Goal: Task Accomplishment & Management: Complete application form

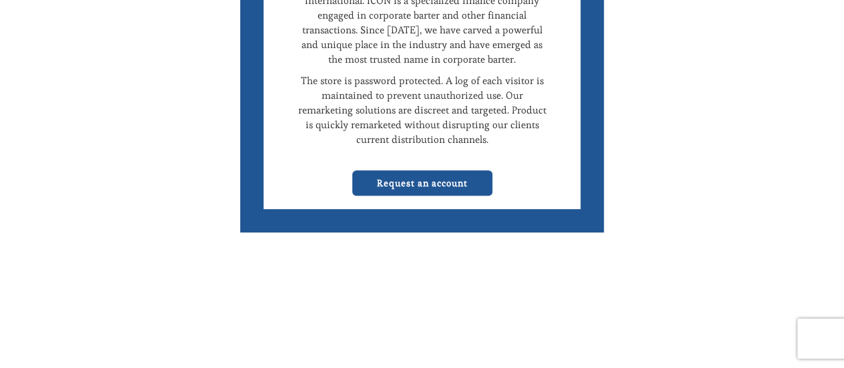
scroll to position [200, 0]
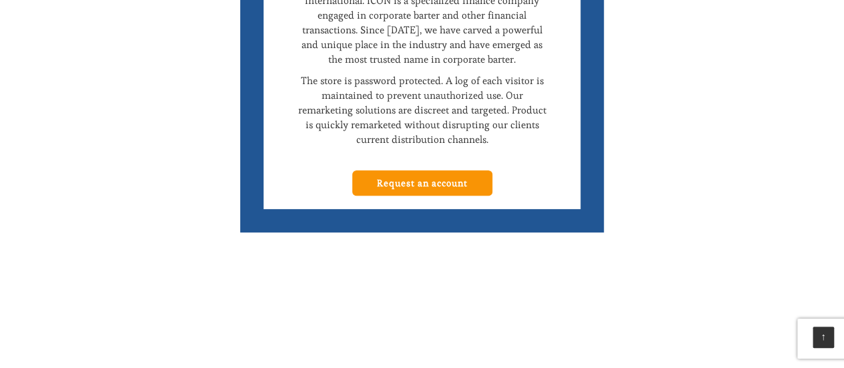
click at [398, 185] on link "Request an account" at bounding box center [422, 182] width 140 height 25
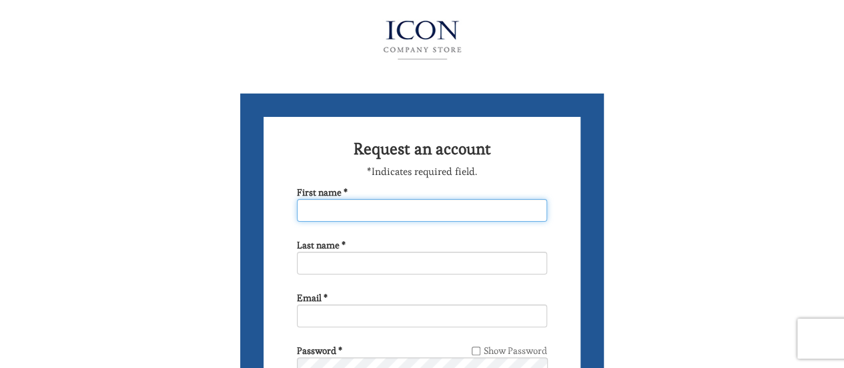
click at [365, 212] on input "First name *" at bounding box center [422, 210] width 250 height 23
type input "[PERSON_NAME]"
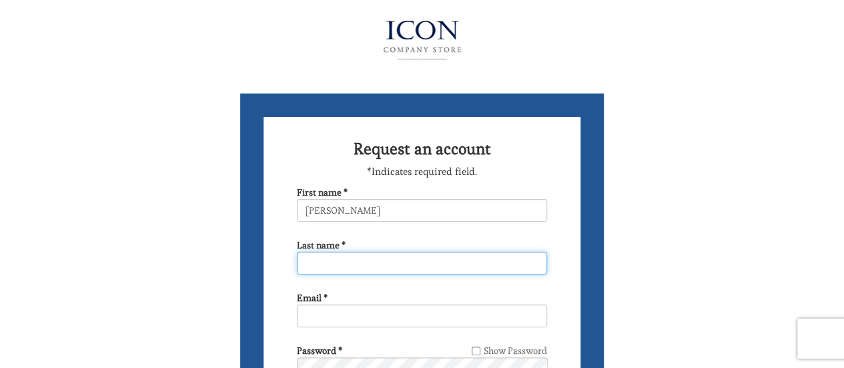
type input "Charach"
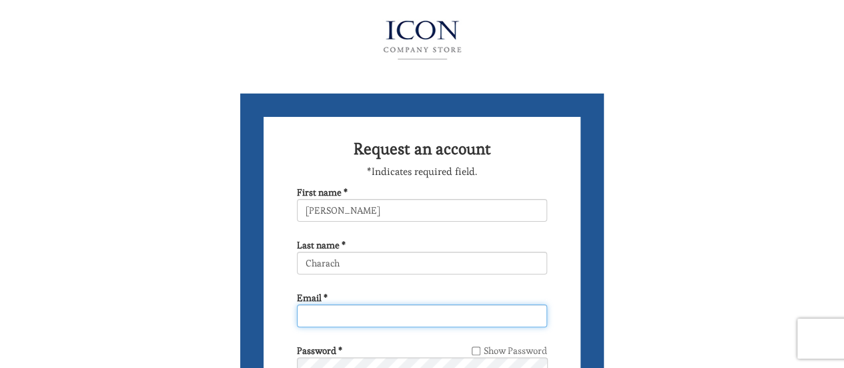
type input "[EMAIL_ADDRESS][DOMAIN_NAME]"
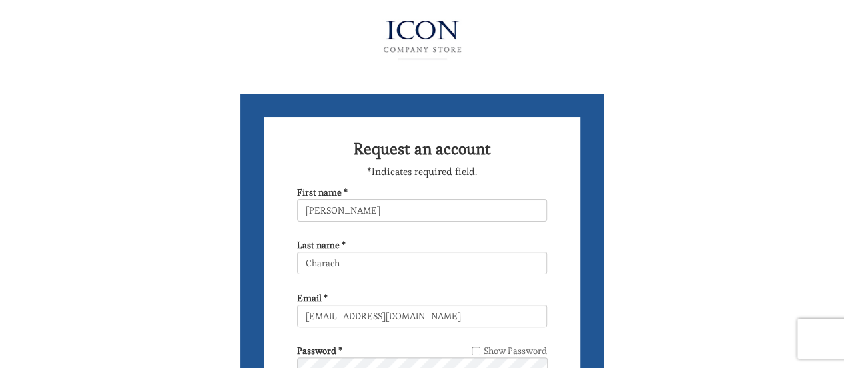
type input "Open Door Physical Therapy PC"
type input "6462756111"
type input "[STREET_ADDRESS]"
select select "NY"
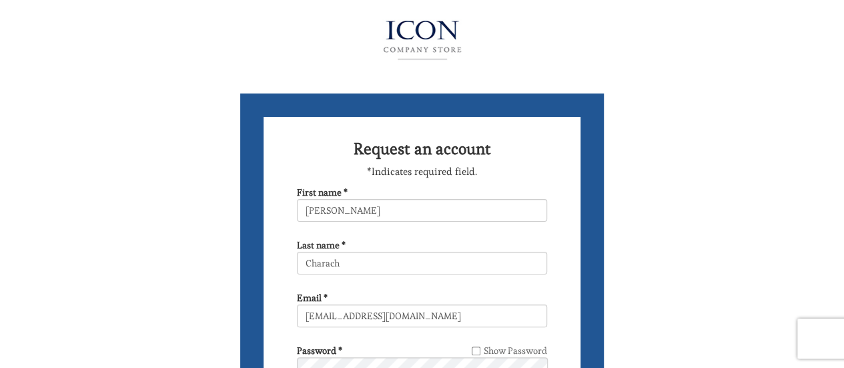
type input "Valley Stream"
type input "11581"
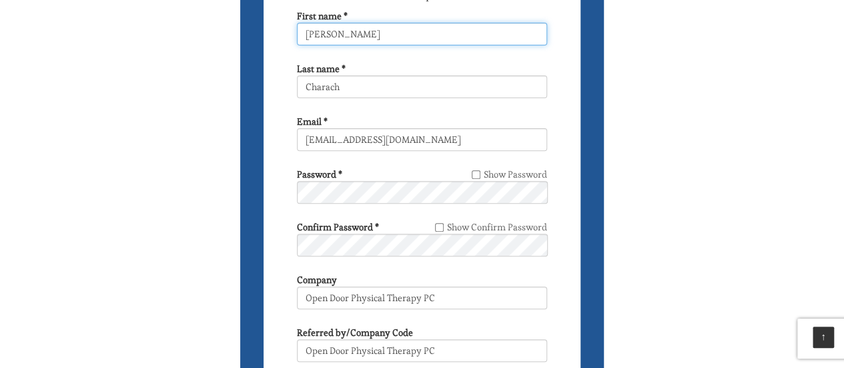
scroll to position [200, 0]
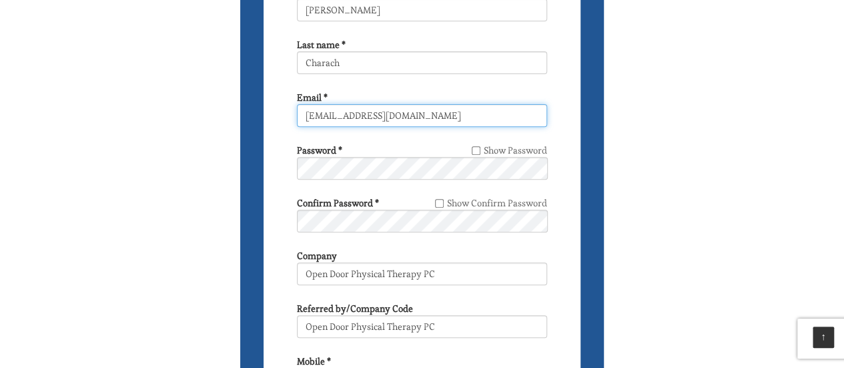
click at [411, 125] on input "[EMAIL_ADDRESS][DOMAIN_NAME]" at bounding box center [422, 115] width 250 height 23
type input "[EMAIL_ADDRESS][DOMAIN_NAME]"
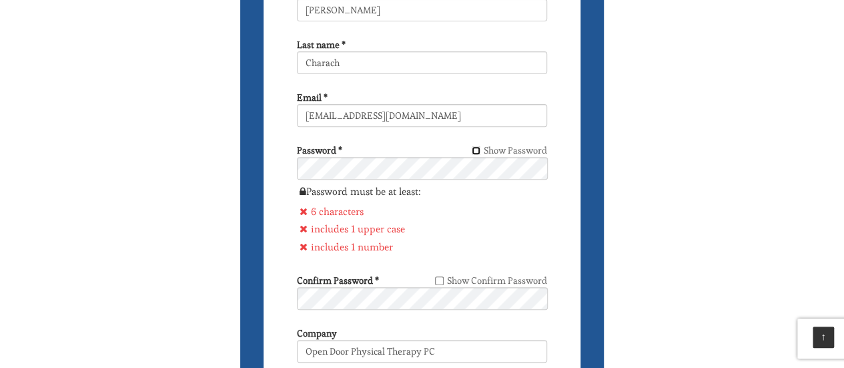
click at [475, 149] on input "Show Password" at bounding box center [476, 150] width 9 height 9
checkbox input "true"
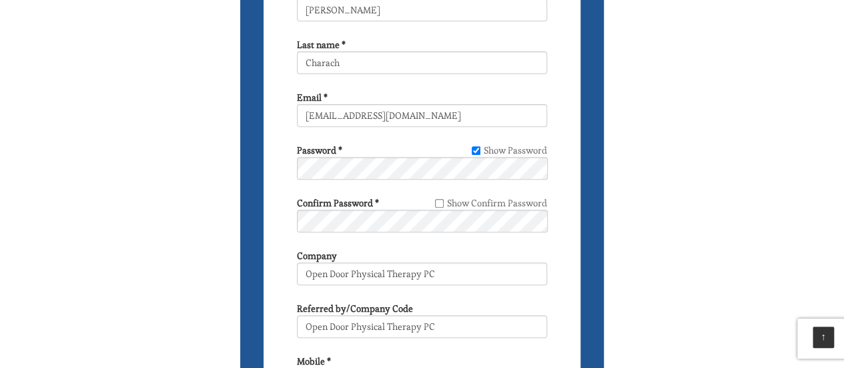
drag, startPoint x: 362, startPoint y: 232, endPoint x: 339, endPoint y: 154, distance: 81.5
click at [339, 154] on label "Password *" at bounding box center [319, 149] width 45 height 13
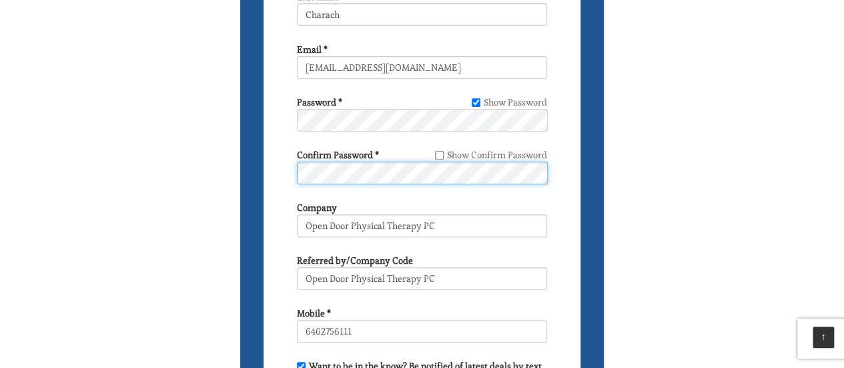
scroll to position [267, 0]
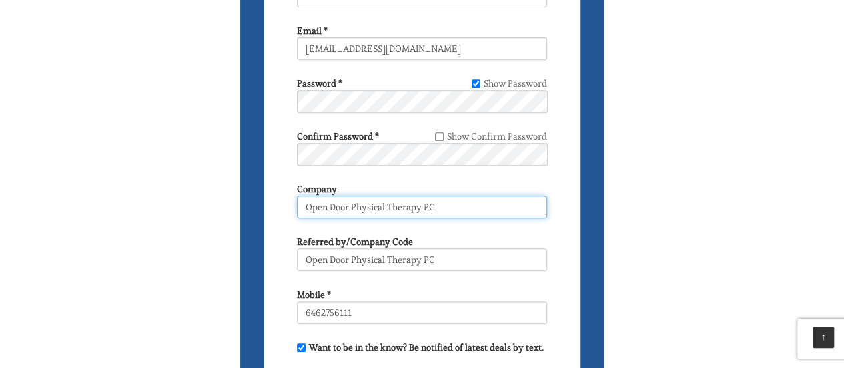
click at [456, 201] on input "Open Door Physical Therapy PC" at bounding box center [422, 207] width 250 height 23
click at [456, 202] on input "Open Door Physical Therapy PC" at bounding box center [422, 207] width 250 height 23
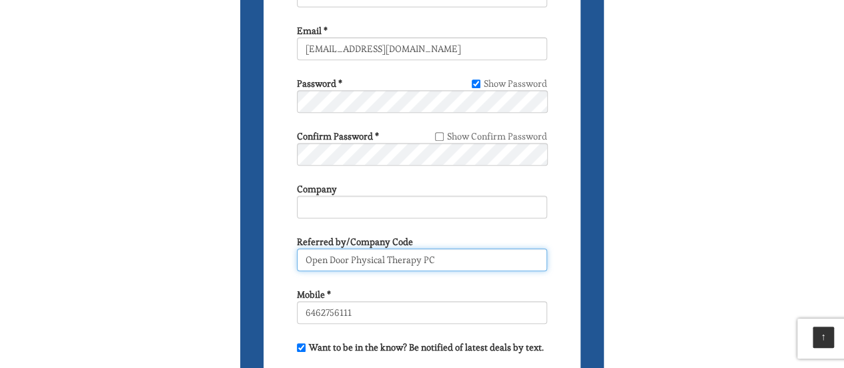
click at [394, 258] on input "Open Door Physical Therapy PC" at bounding box center [422, 259] width 250 height 23
paste input "[PERSON_NAME]"
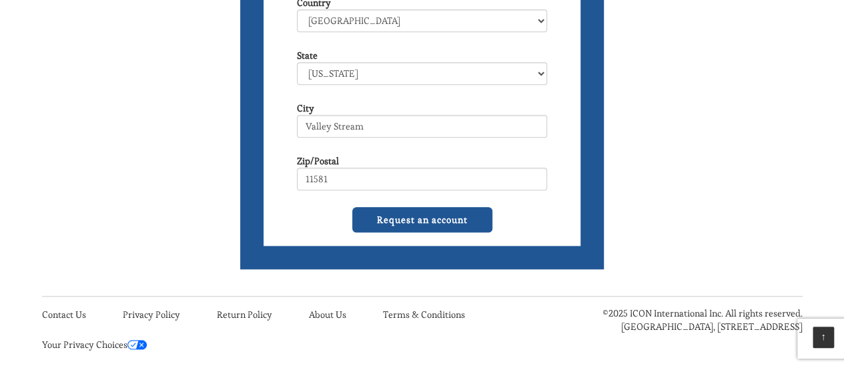
scroll to position [714, 0]
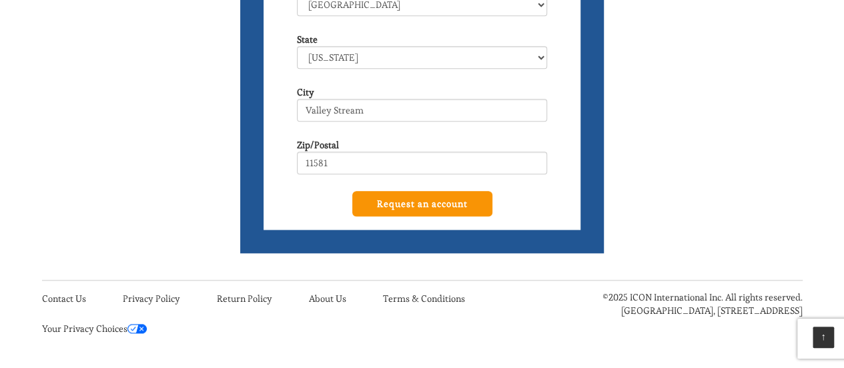
type input "[PERSON_NAME]"
click at [437, 211] on input "Request an account" at bounding box center [422, 203] width 140 height 25
